Goal: Transaction & Acquisition: Obtain resource

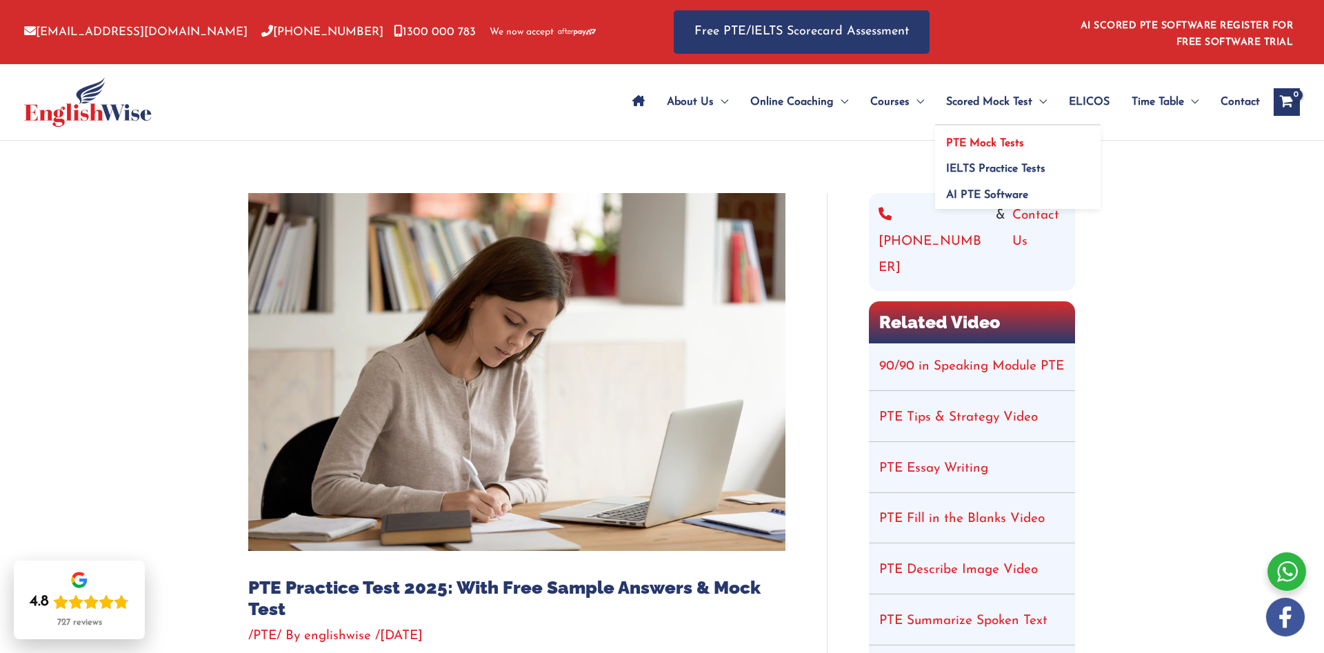
click at [972, 134] on link "PTE Mock Tests" at bounding box center [1017, 138] width 165 height 26
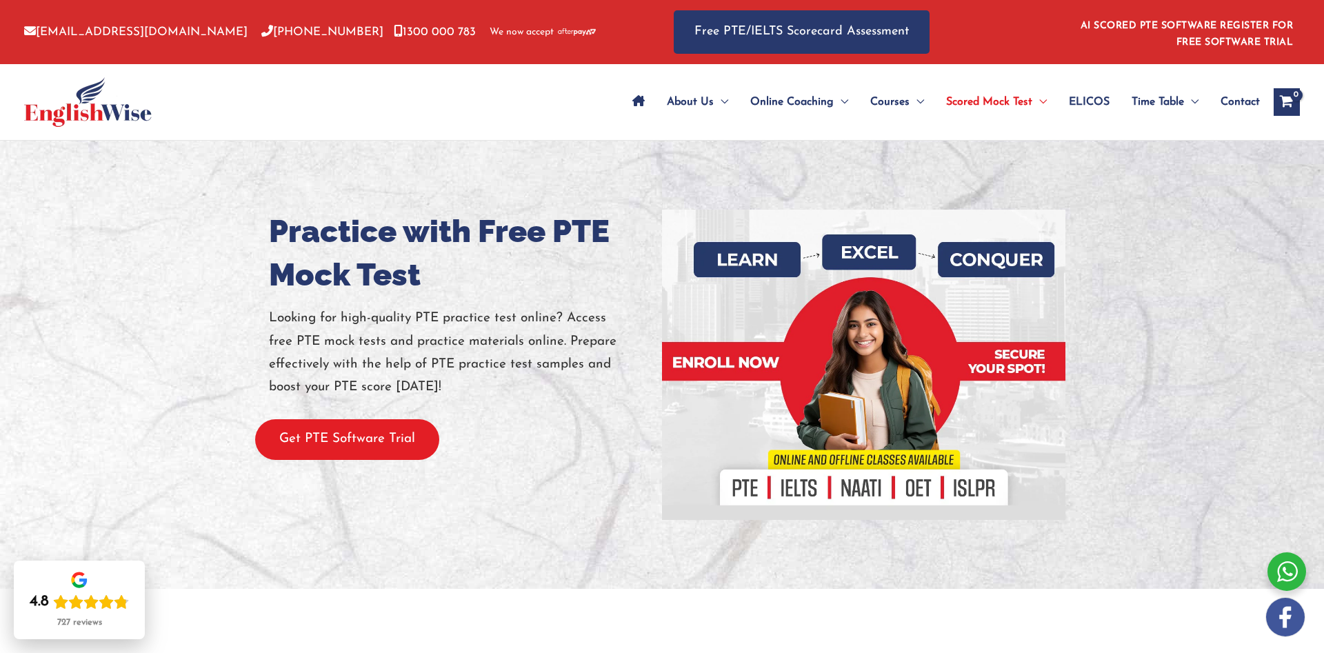
click at [416, 429] on button "Get PTE Software Trial" at bounding box center [347, 439] width 184 height 41
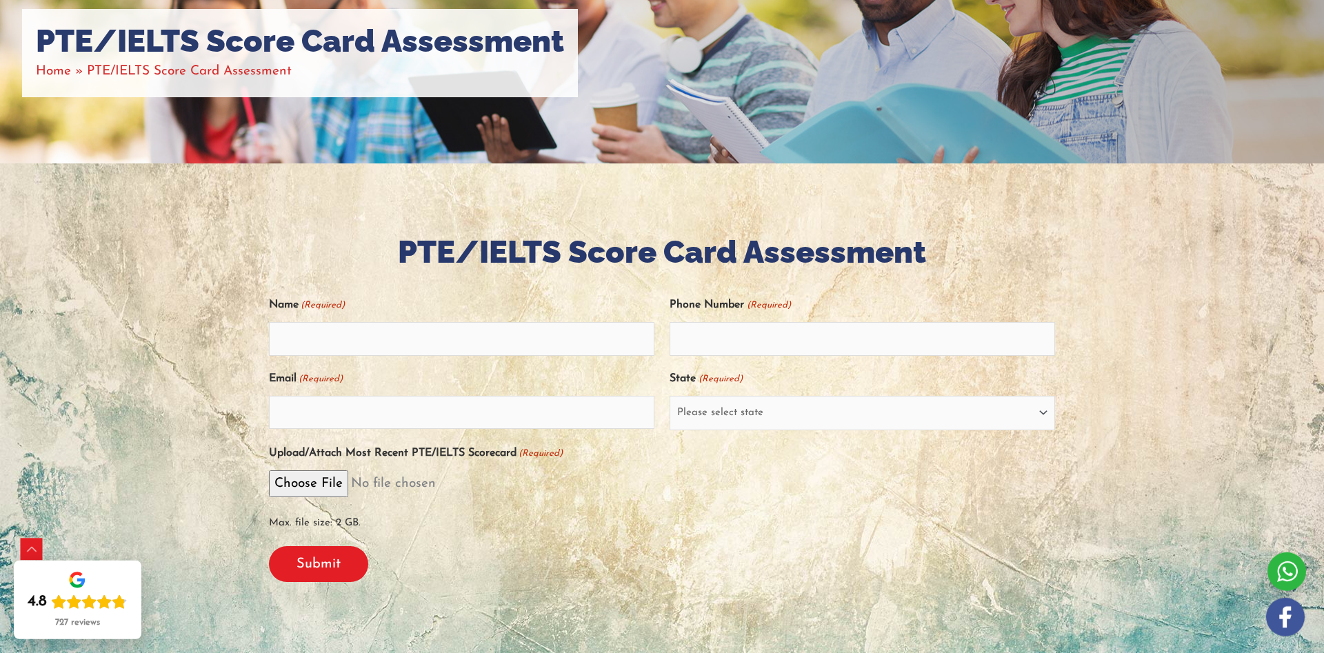
scroll to position [211, 0]
